Goal: Book appointment/travel/reservation

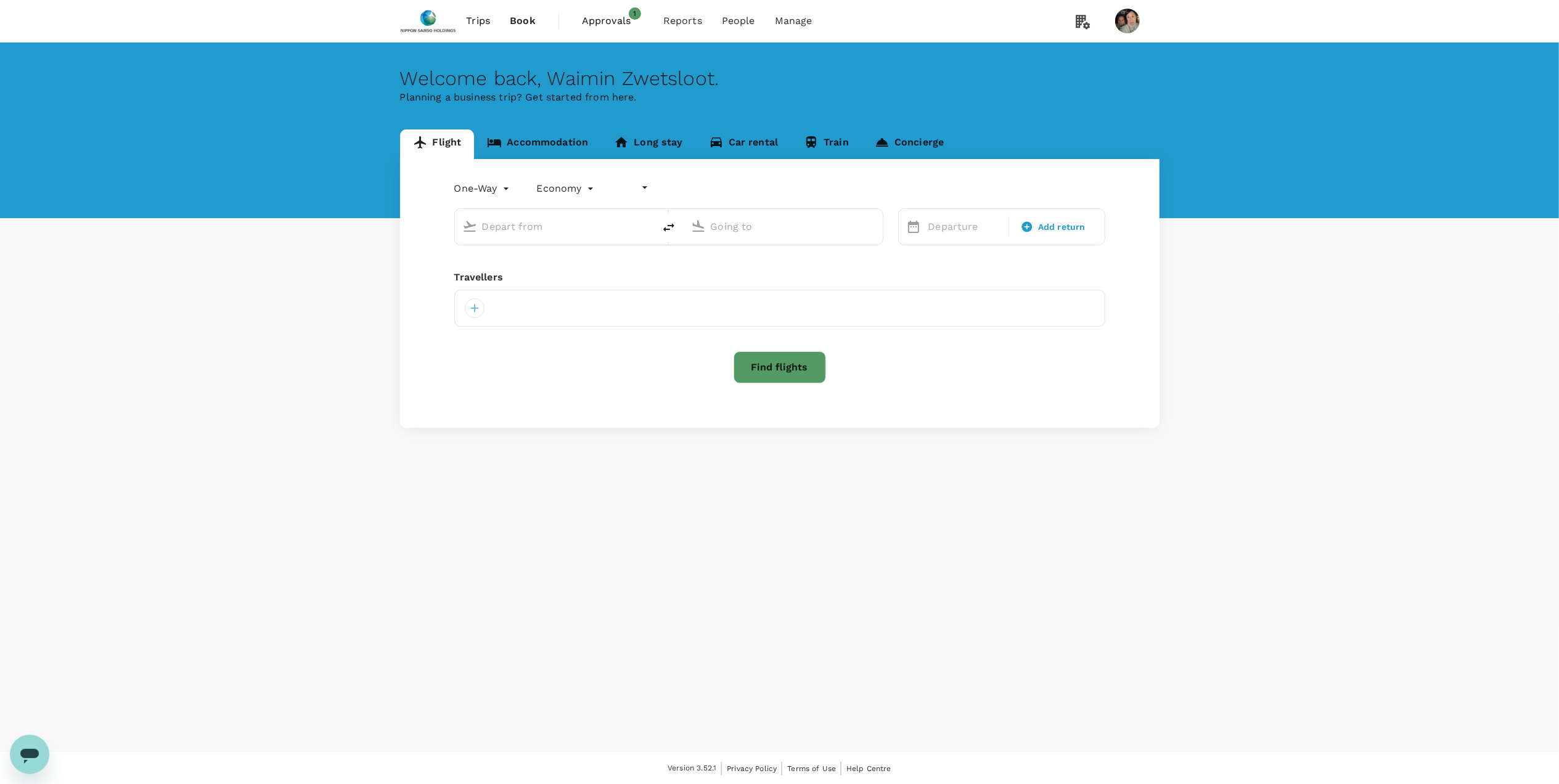
type input "undefined, undefined (any)"
type input "business"
type input "[PERSON_NAME] (CDG)"
type input "[PERSON_NAME] (OPO)"
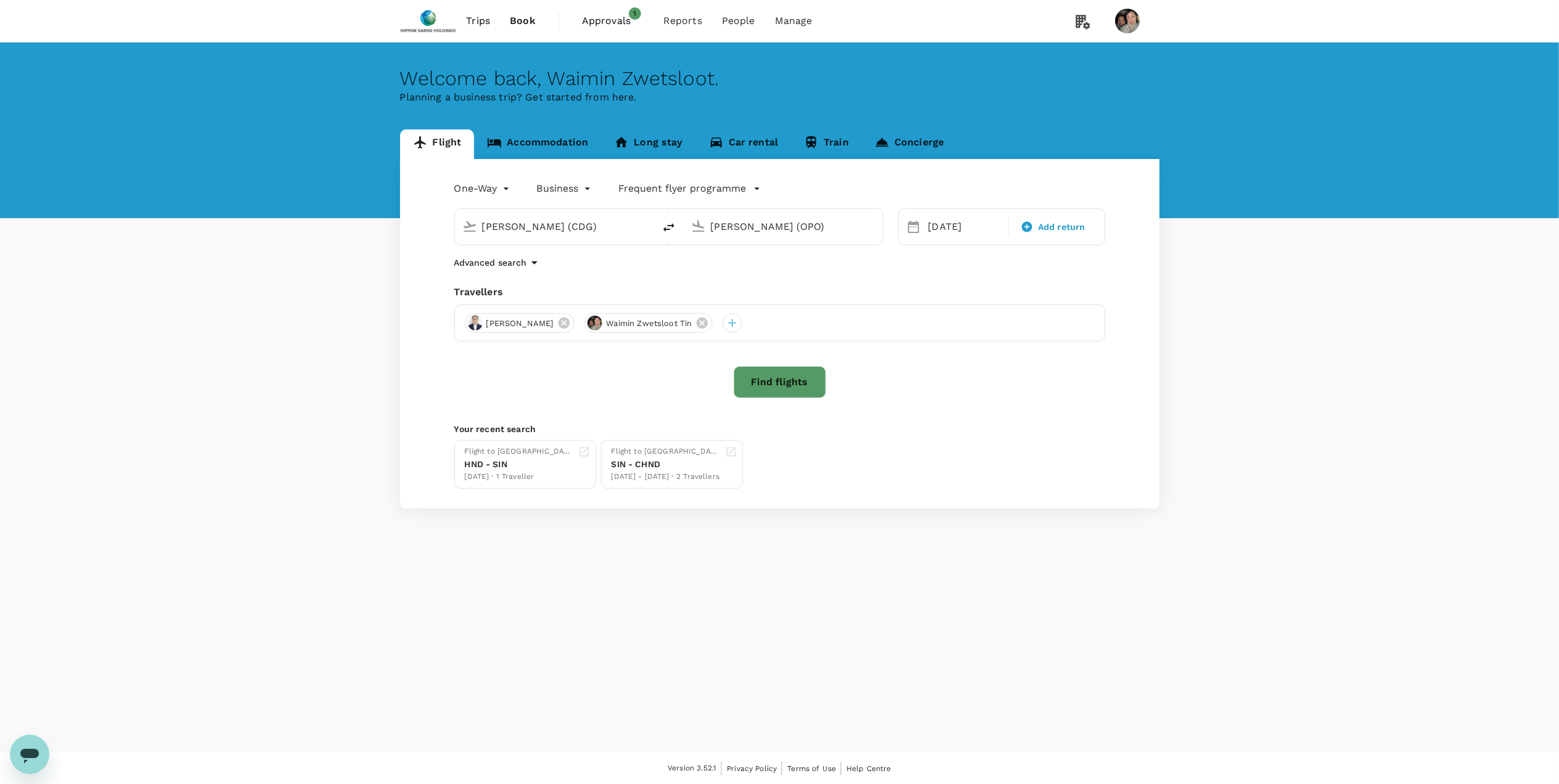
click at [619, 18] on span "Approvals" at bounding box center [613, 21] width 61 height 14
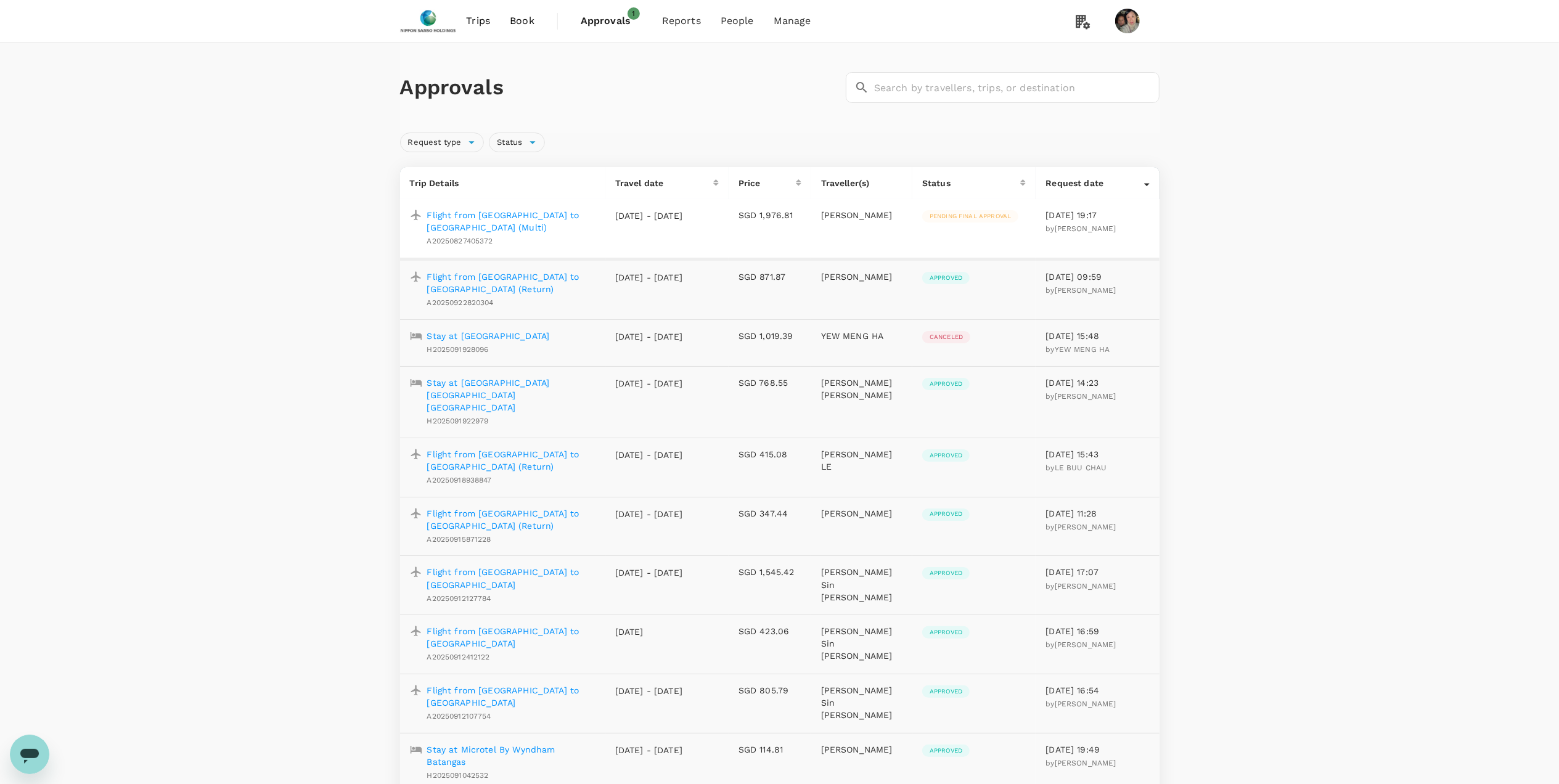
click at [521, 21] on span "Book" at bounding box center [521, 21] width 24 height 14
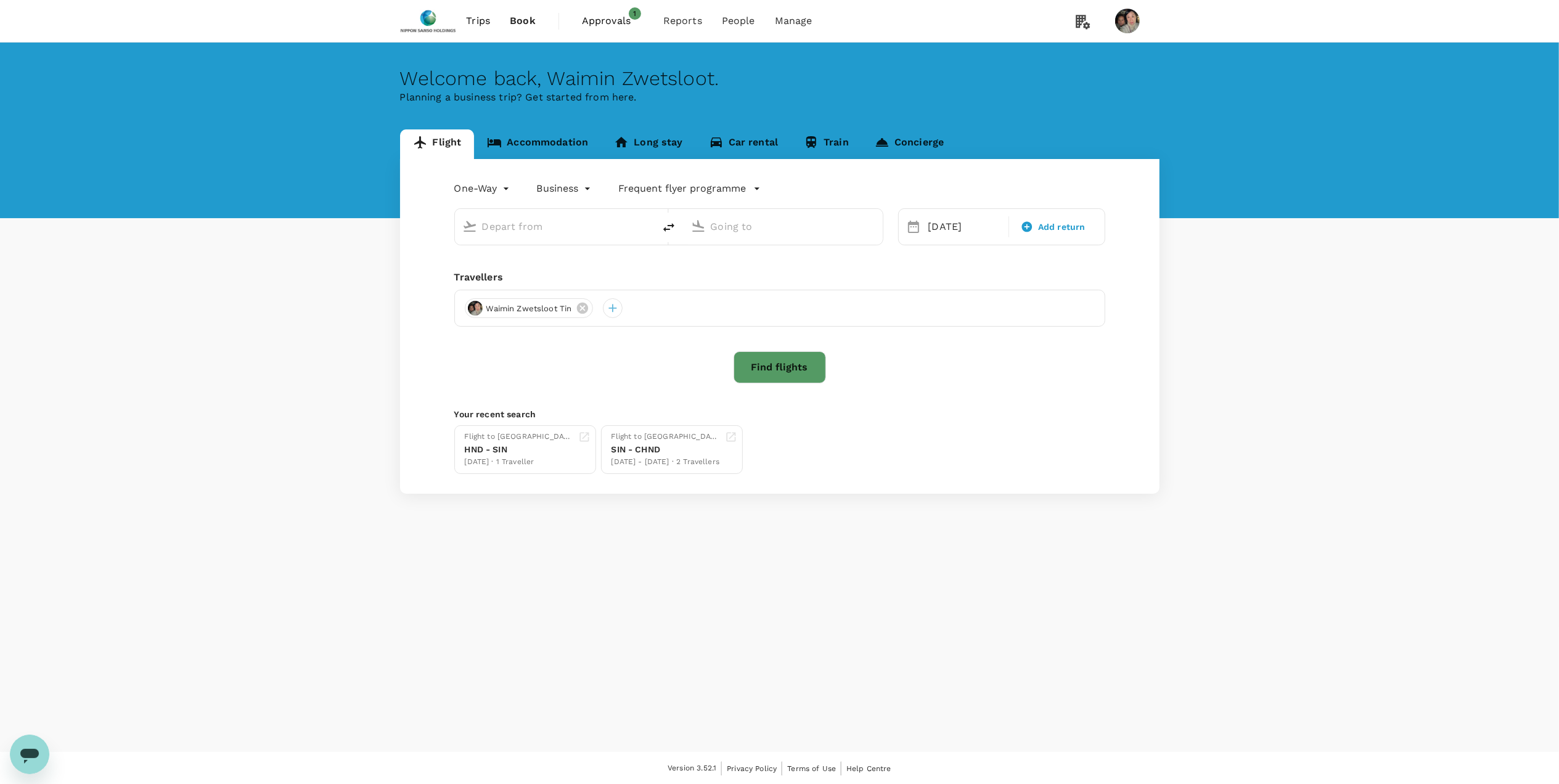
type input "[PERSON_NAME] (CDG)"
type input "[PERSON_NAME] (OPO)"
type input "[PERSON_NAME] (CDG)"
type input "[PERSON_NAME] (OPO)"
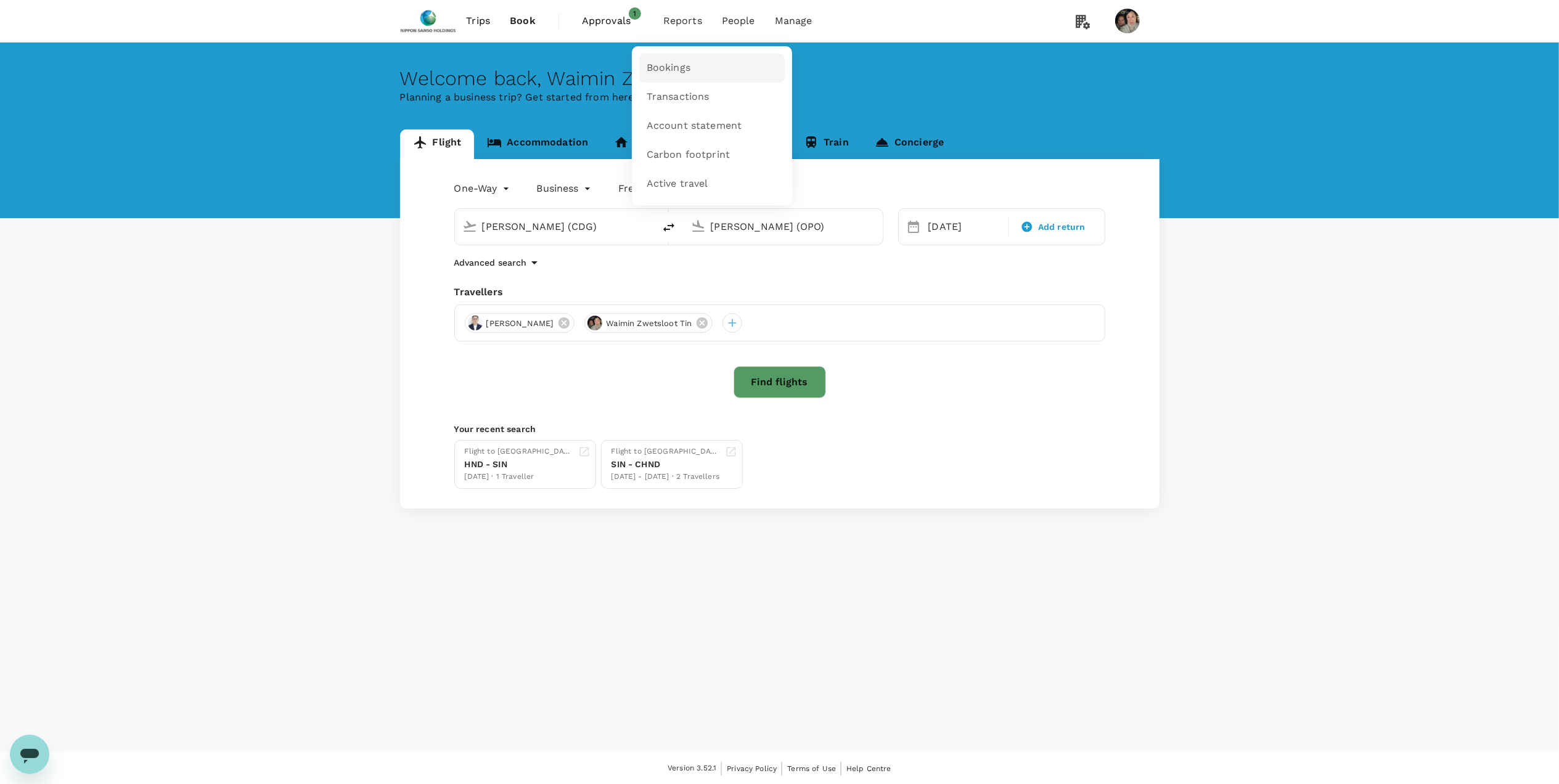
click at [669, 61] on span "Bookings" at bounding box center [668, 68] width 44 height 14
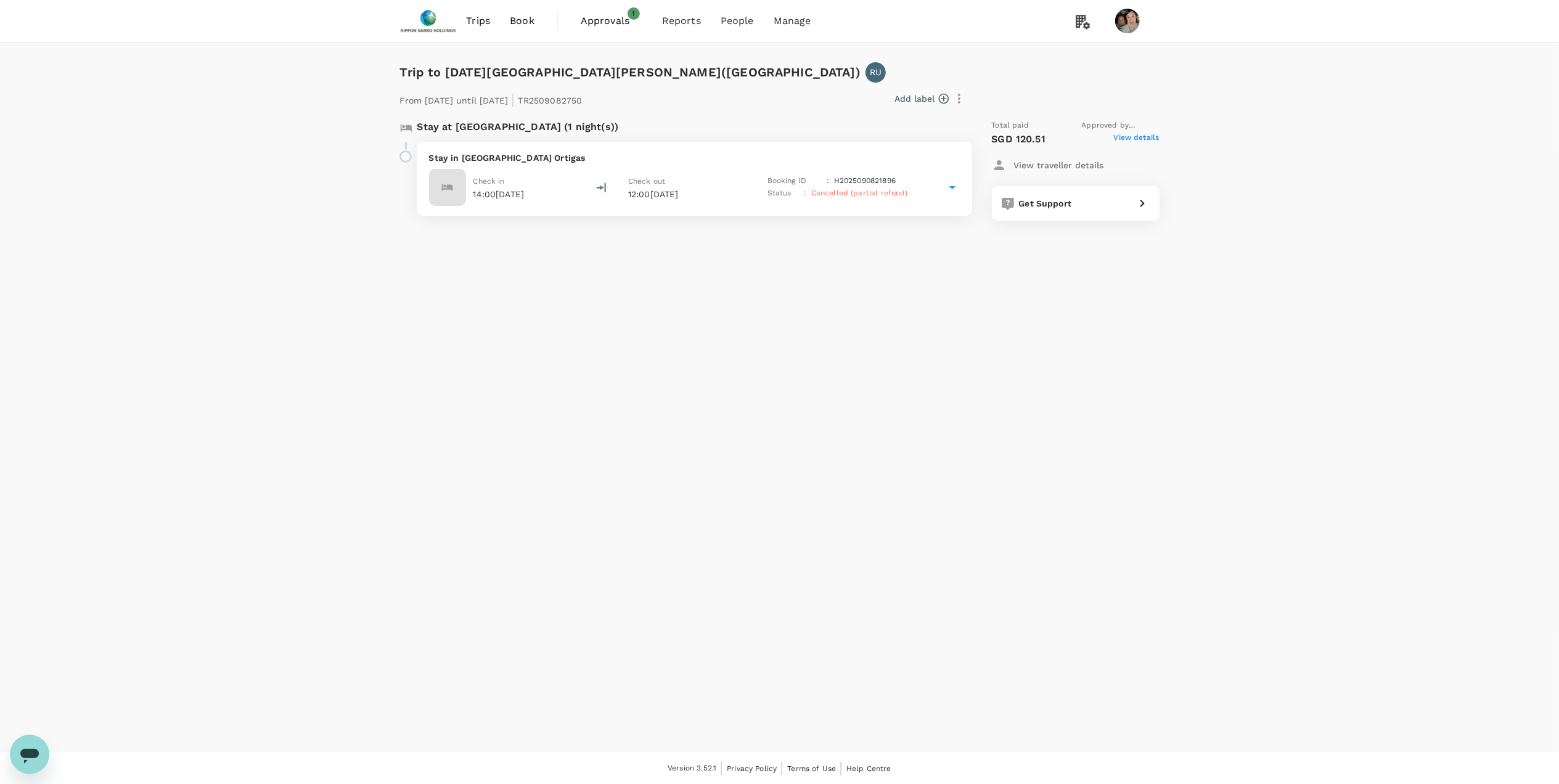
click at [1135, 137] on span "View details" at bounding box center [1137, 140] width 46 height 14
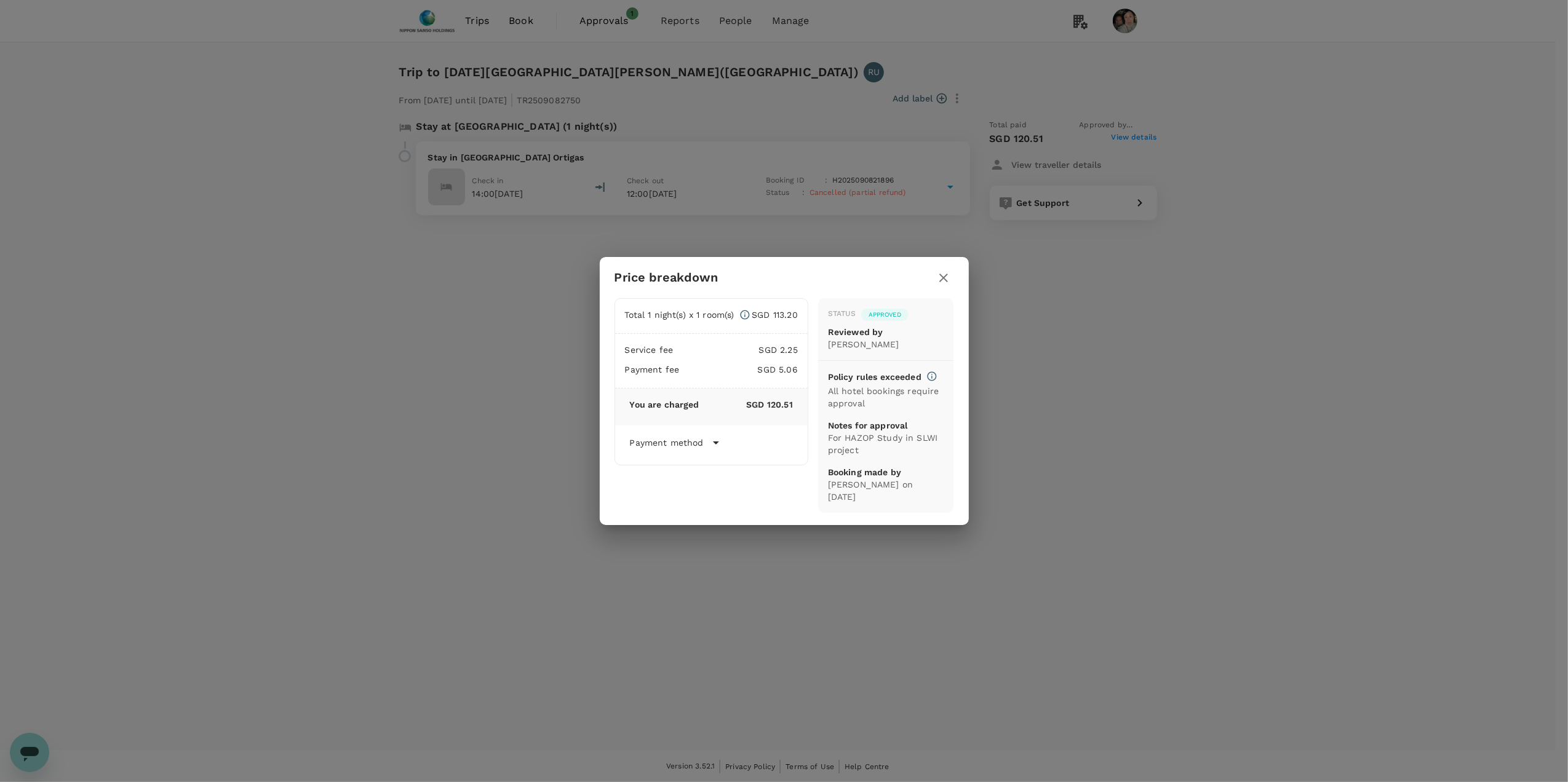
click at [716, 450] on icon at bounding box center [716, 443] width 14 height 14
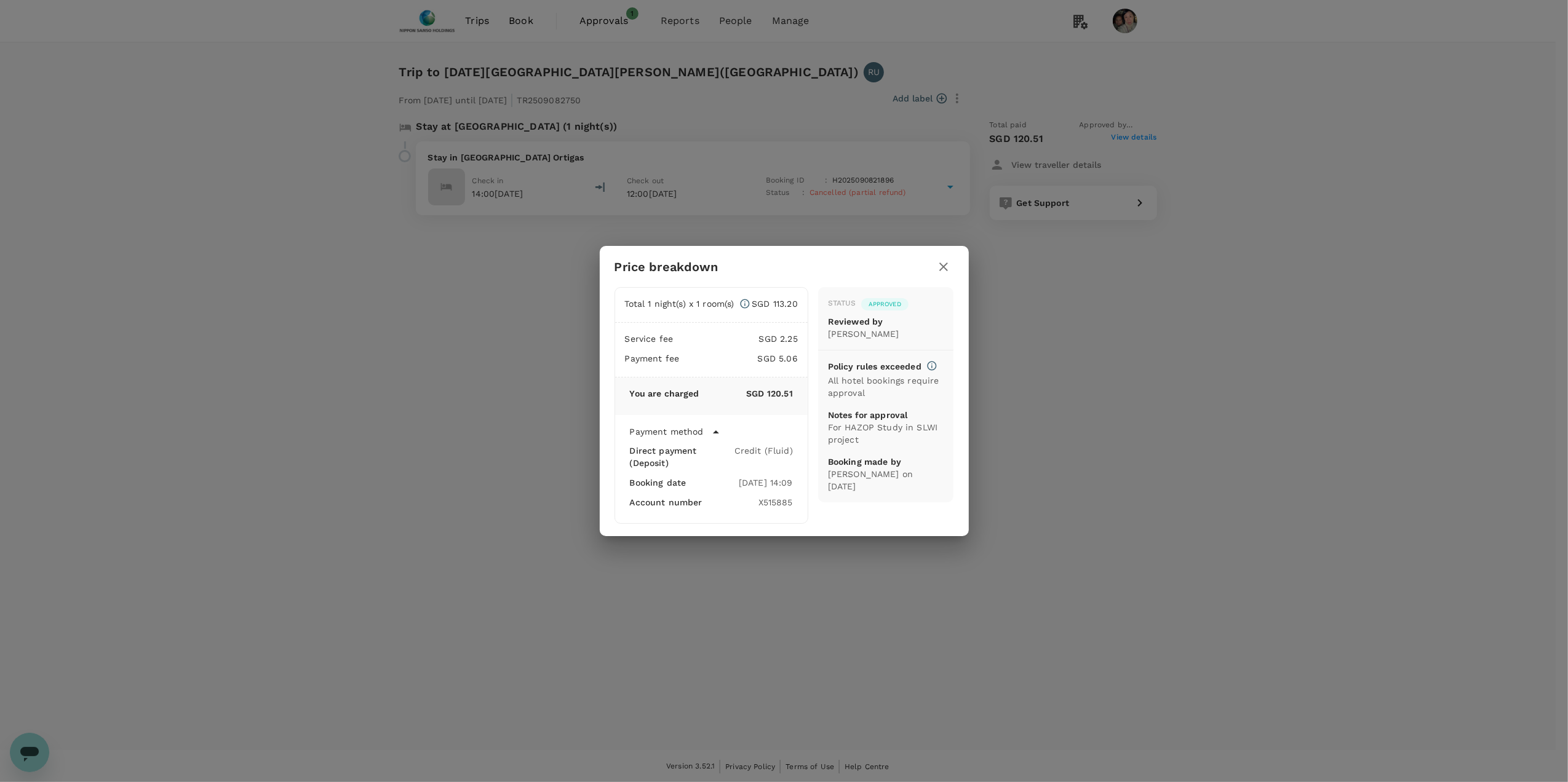
click at [946, 261] on icon "button" at bounding box center [943, 267] width 14 height 14
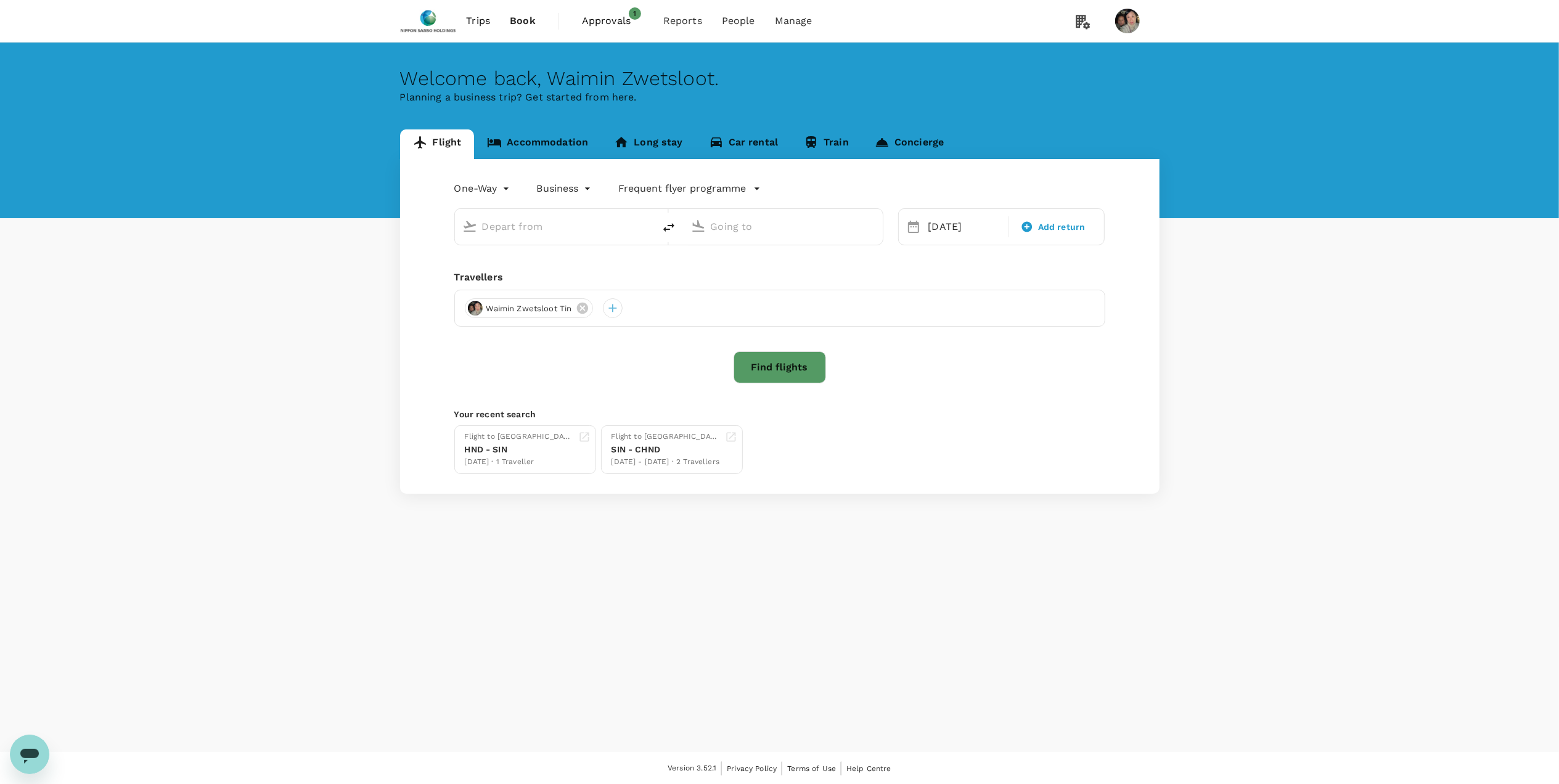
type input "[PERSON_NAME] (CDG)"
type input "[PERSON_NAME] (OPO)"
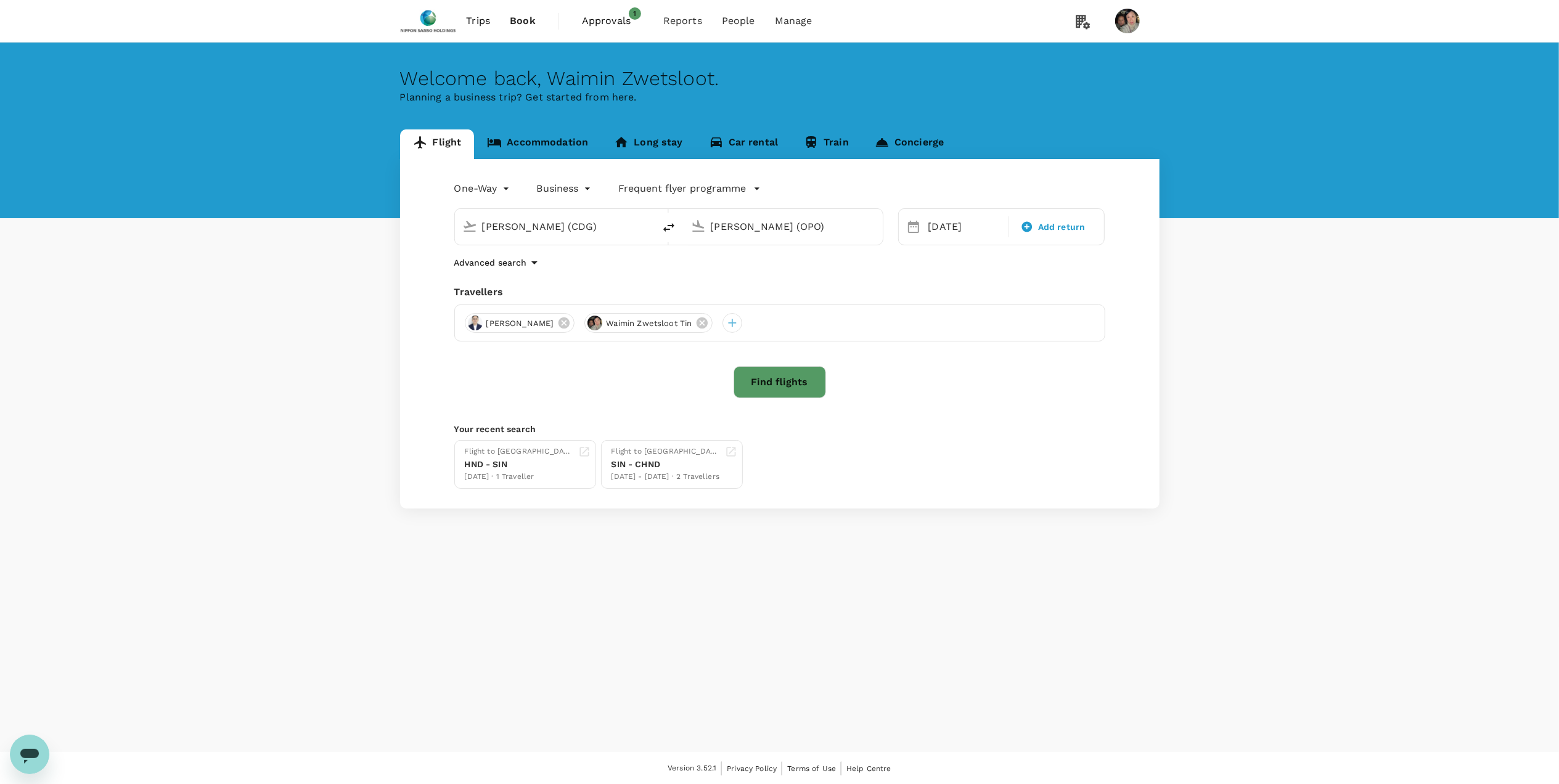
click at [604, 21] on span "Approvals" at bounding box center [613, 21] width 61 height 14
